Goal: Information Seeking & Learning: Learn about a topic

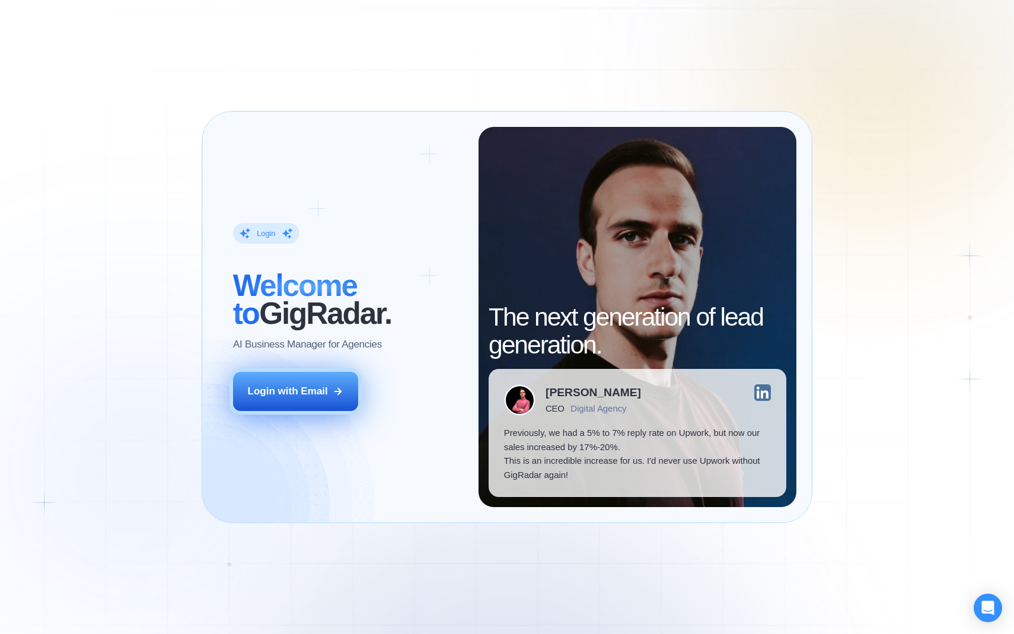
click at [301, 386] on div "Login with Email" at bounding box center [288, 391] width 80 height 14
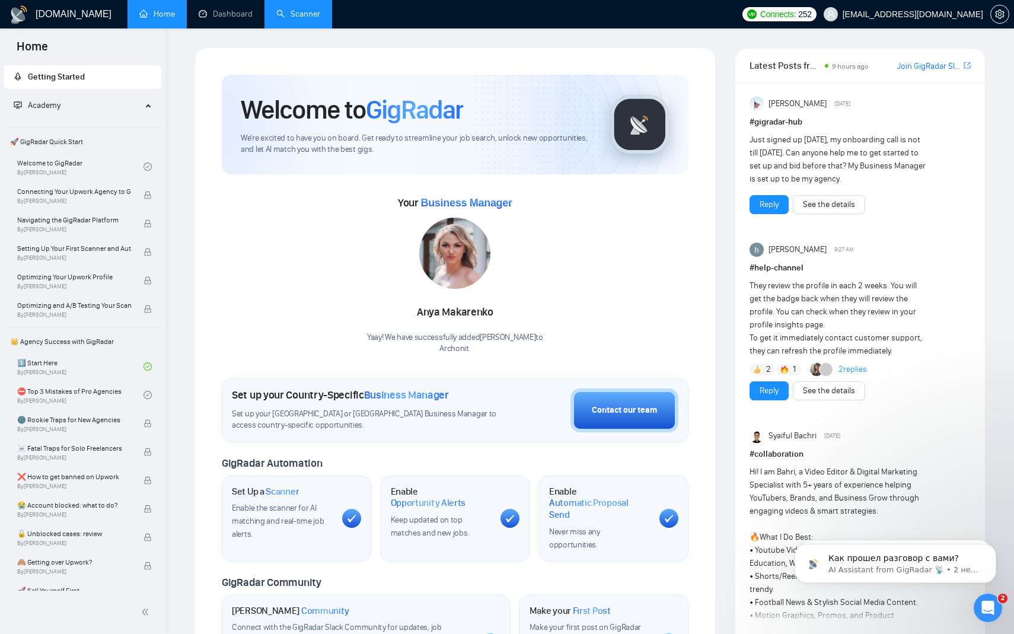
click at [280, 17] on link "Scanner" at bounding box center [298, 14] width 44 height 10
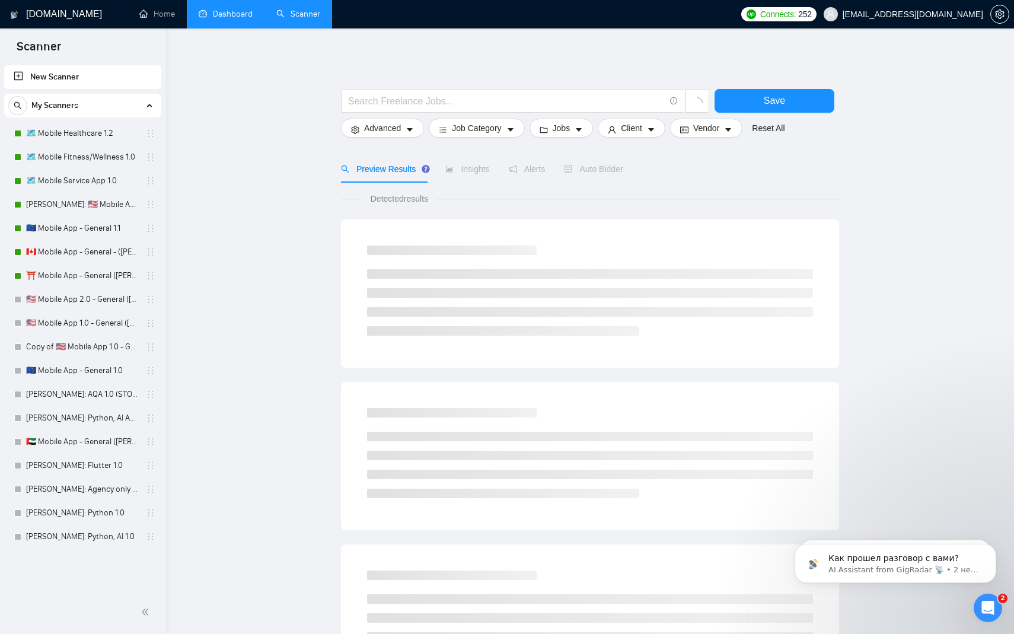
click at [237, 19] on link "Dashboard" at bounding box center [226, 14] width 54 height 10
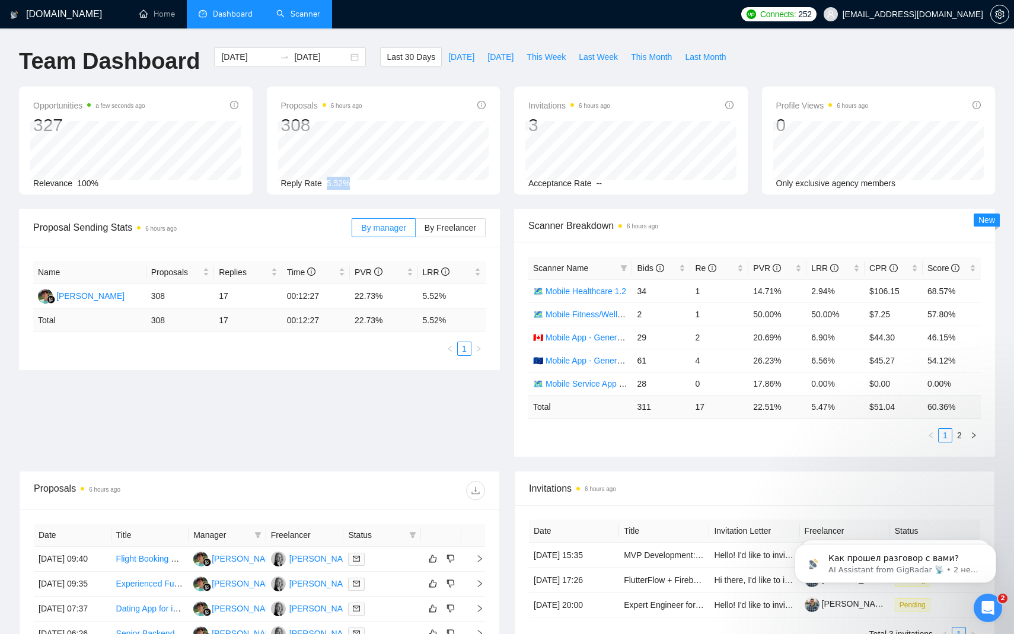
drag, startPoint x: 323, startPoint y: 183, endPoint x: 360, endPoint y: 183, distance: 36.8
click at [360, 183] on div "Reply Rate 5.52%" at bounding box center [383, 183] width 205 height 13
click at [448, 232] on span "By Freelancer" at bounding box center [451, 227] width 52 height 9
click at [416, 231] on input "By Freelancer" at bounding box center [416, 231] width 0 height 0
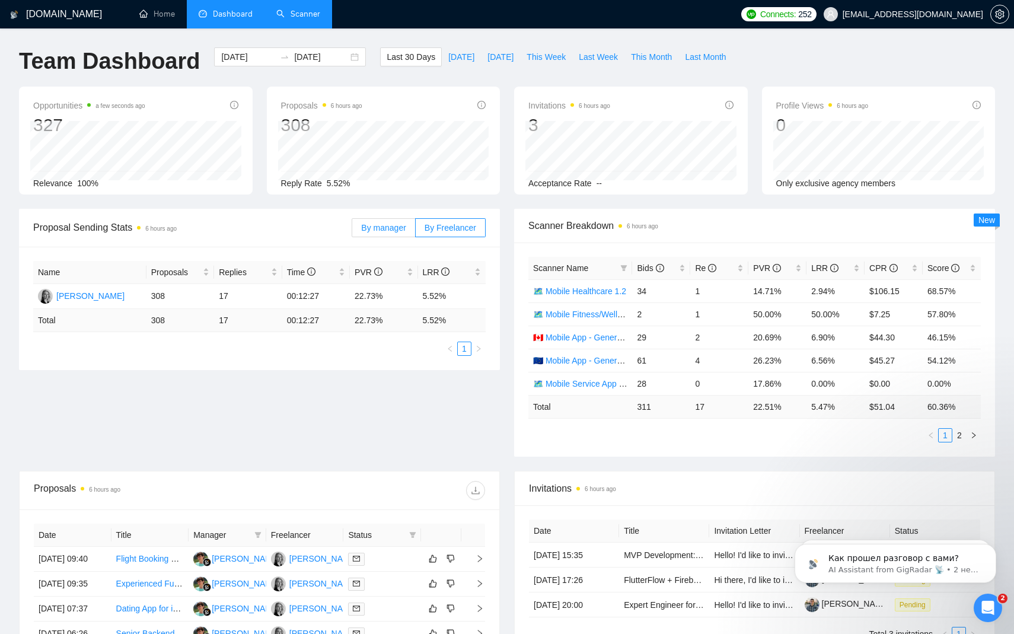
click at [393, 227] on span "By manager" at bounding box center [383, 227] width 44 height 9
click at [352, 231] on input "By manager" at bounding box center [352, 231] width 0 height 0
click at [442, 227] on span "By Freelancer" at bounding box center [451, 227] width 52 height 9
click at [416, 231] on input "By Freelancer" at bounding box center [416, 231] width 0 height 0
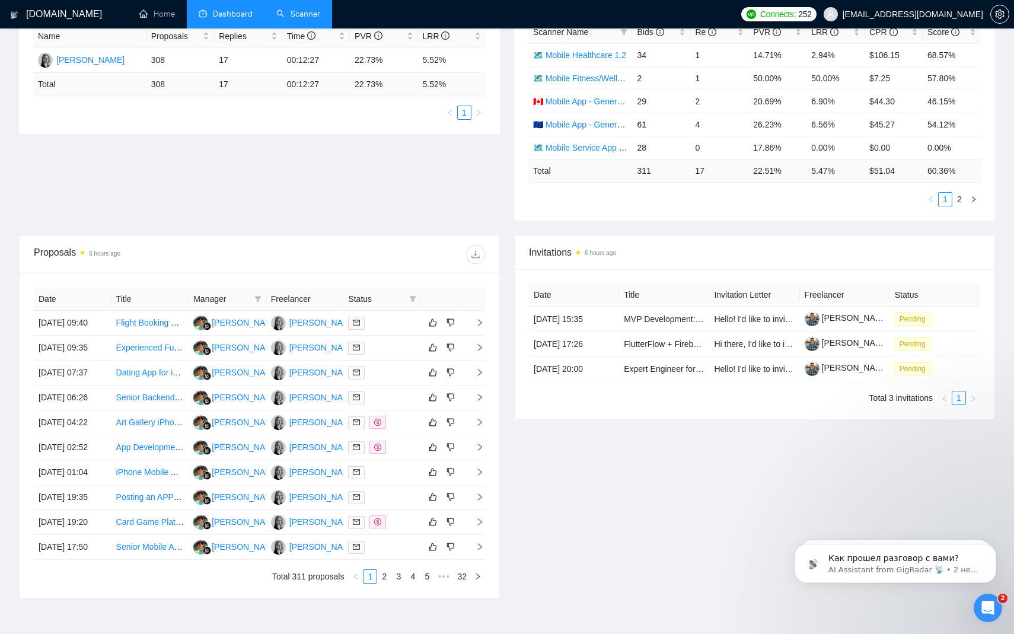
scroll to position [235, 0]
